Goal: Task Accomplishment & Management: Manage account settings

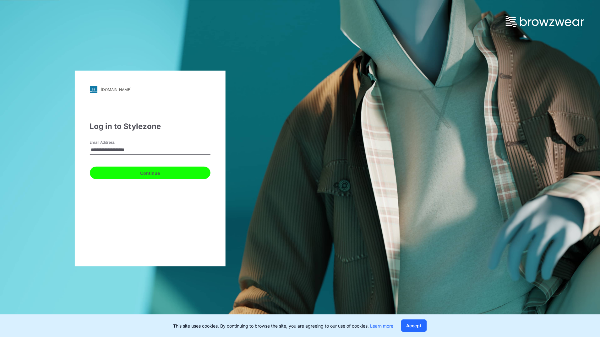
click at [171, 175] on button "Continue" at bounding box center [150, 173] width 121 height 13
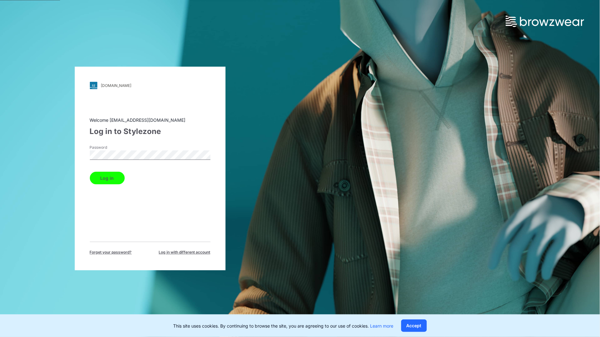
click at [110, 173] on button "Log in" at bounding box center [107, 178] width 35 height 13
